Goal: Find specific page/section: Find specific page/section

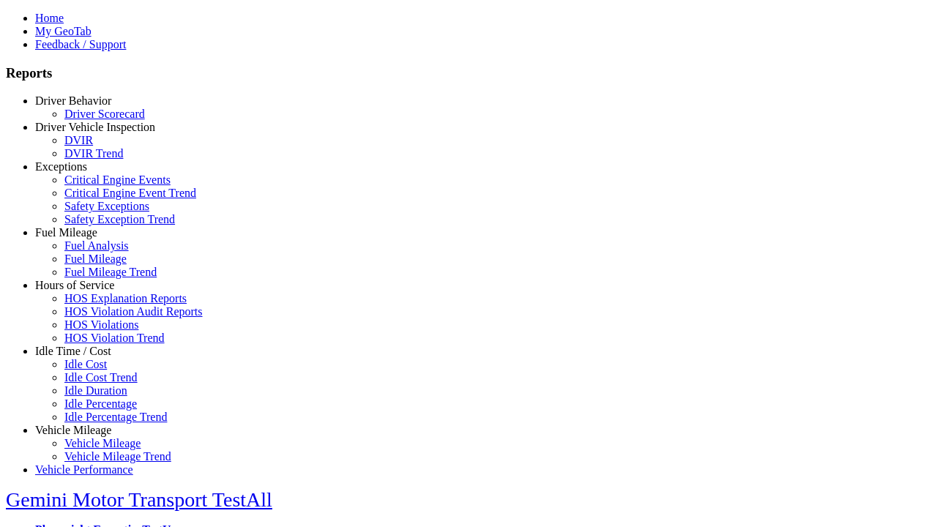
click at [84, 173] on link "Exceptions" at bounding box center [61, 166] width 52 height 12
click at [95, 212] on link "Safety Exceptions" at bounding box center [106, 206] width 85 height 12
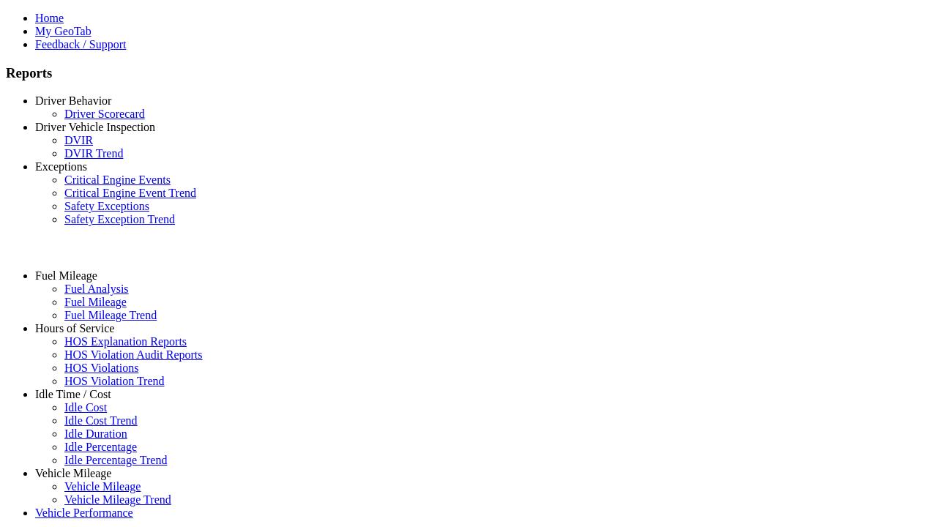
select select "**********"
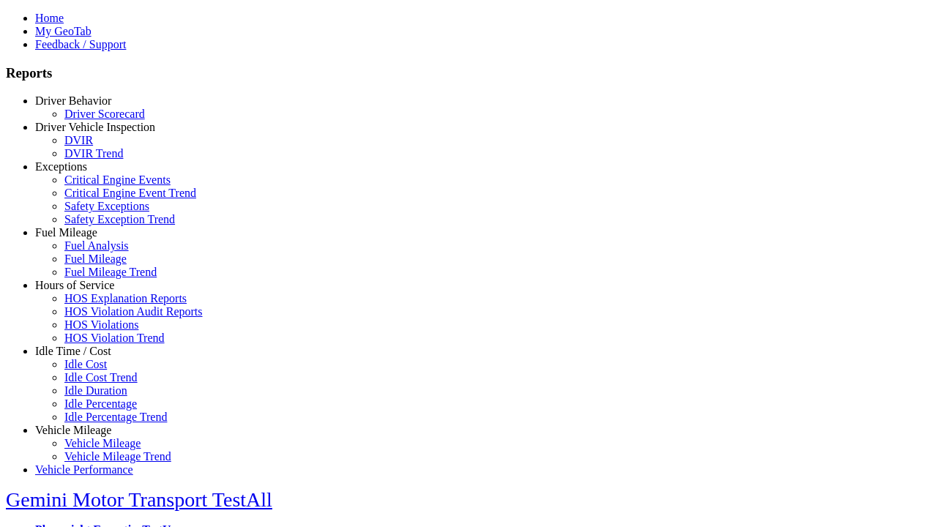
type input "**********"
